Goal: Check status: Check status

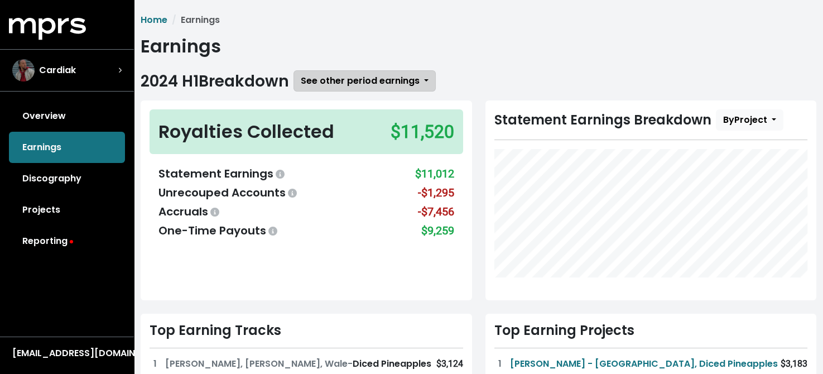
click at [359, 77] on span "See other period earnings" at bounding box center [360, 80] width 119 height 13
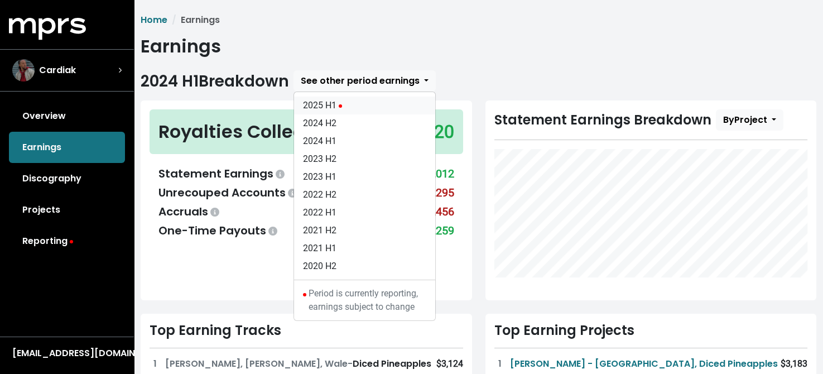
click at [333, 103] on link "2025 H1" at bounding box center [364, 106] width 141 height 18
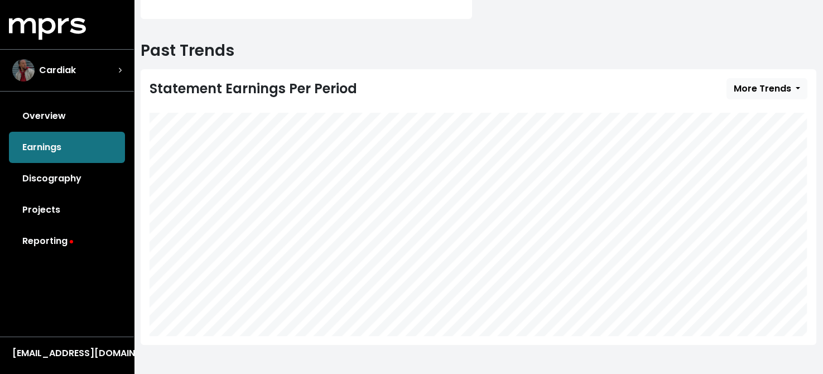
scroll to position [391, 0]
click at [45, 239] on link "Reporting" at bounding box center [67, 240] width 116 height 31
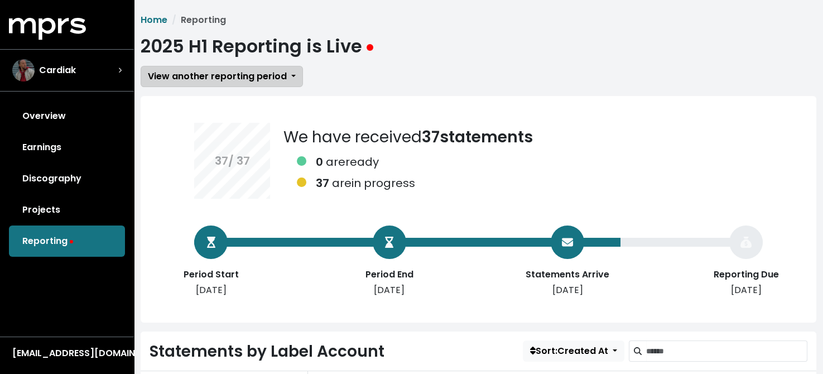
click at [288, 75] on button "View another reporting period" at bounding box center [222, 76] width 162 height 21
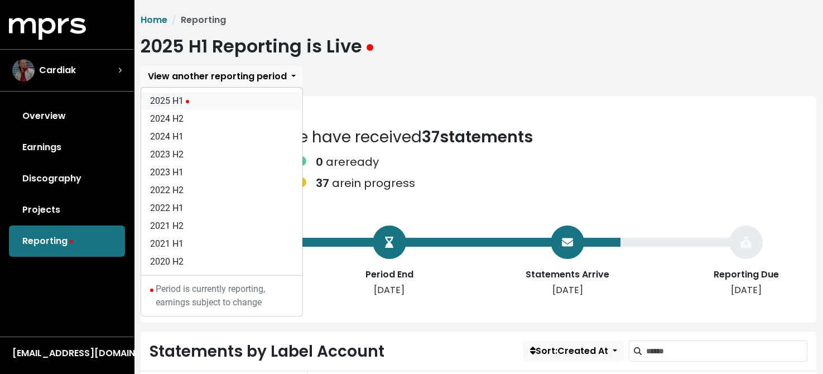
click at [191, 103] on link "2025 H1" at bounding box center [221, 101] width 161 height 18
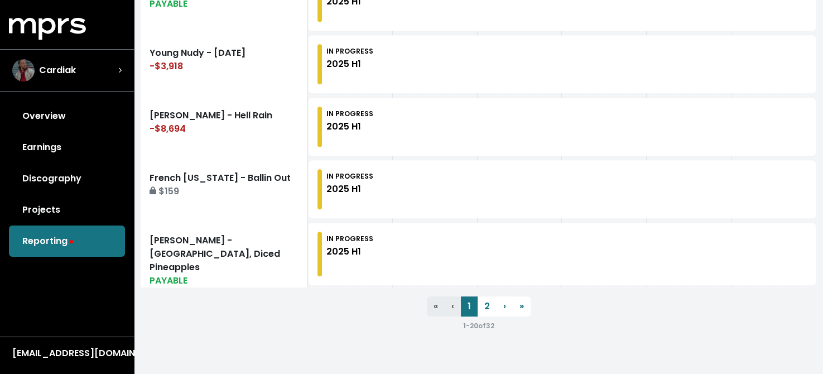
scroll to position [1371, 0]
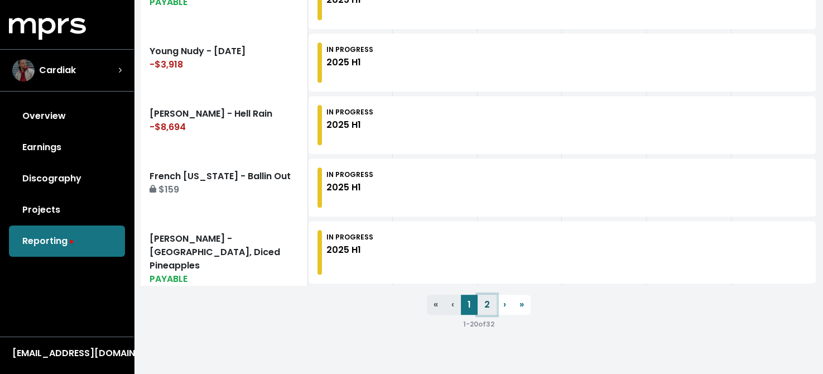
click at [485, 298] on link "2" at bounding box center [487, 305] width 19 height 20
